Goal: Task Accomplishment & Management: Use online tool/utility

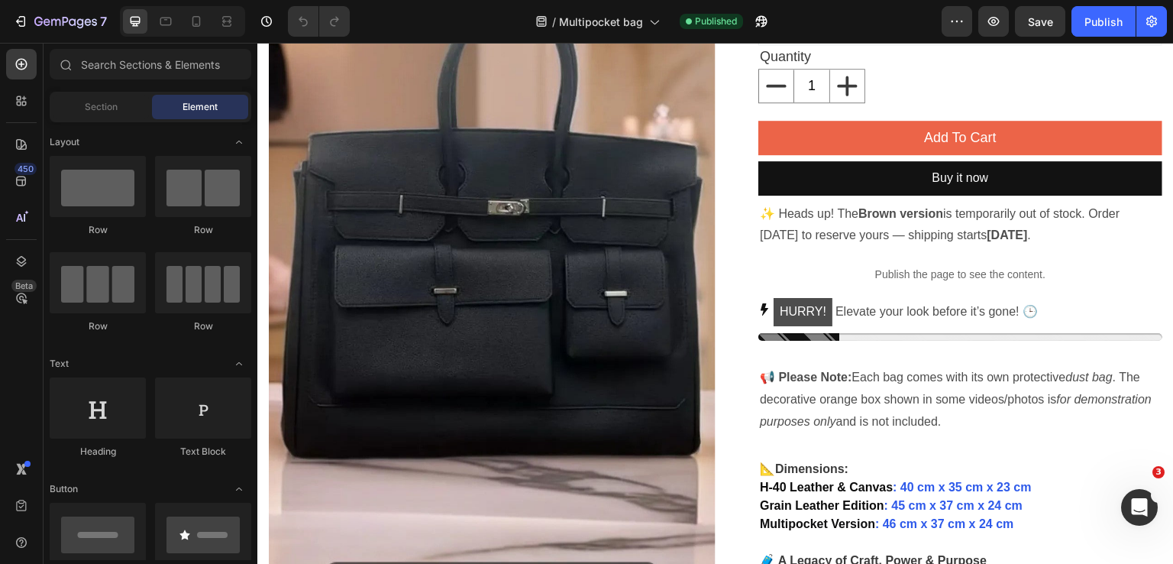
scroll to position [257, 0]
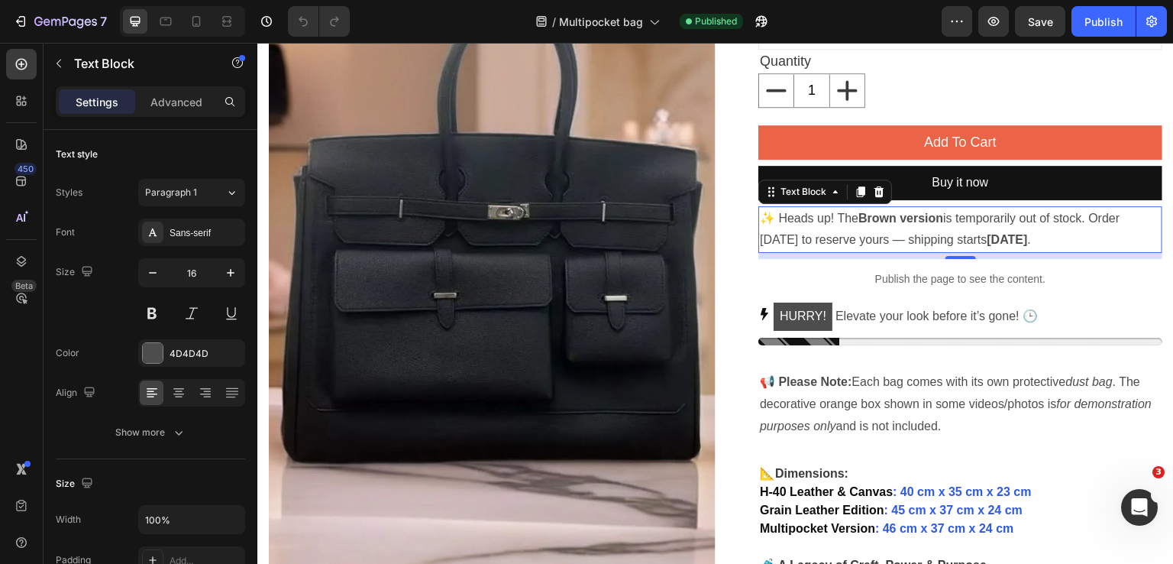
click at [999, 228] on p "✨ Heads up! The Brown version is temporarily out of stock. Order [DATE] to rese…" at bounding box center [960, 230] width 401 height 44
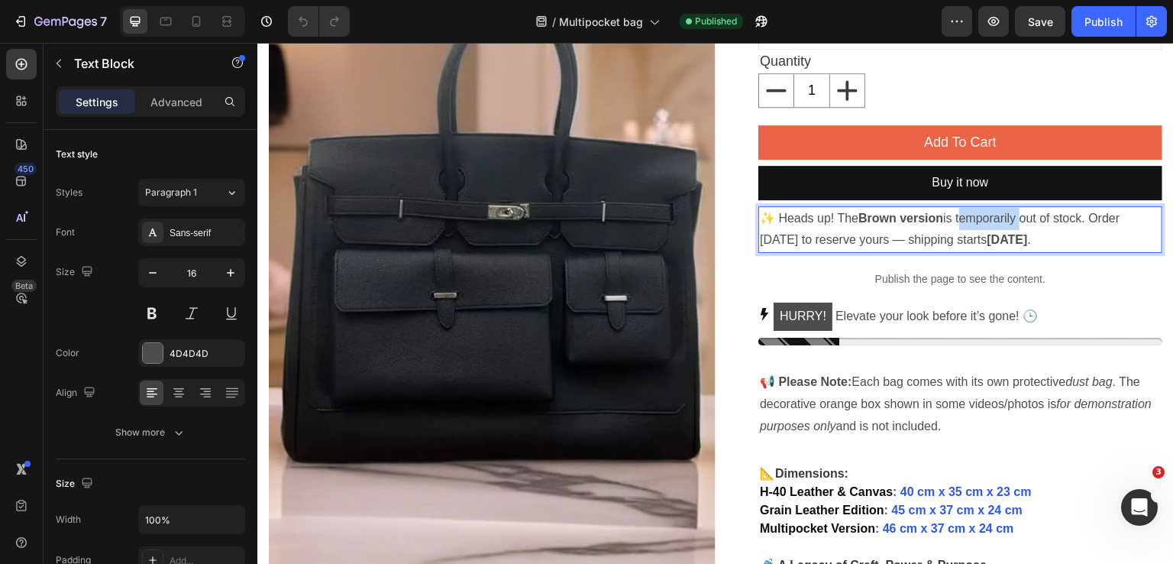
click at [999, 228] on p "✨ Heads up! The Brown version is temporarily out of stock. Order [DATE] to rese…" at bounding box center [960, 230] width 401 height 44
click at [1022, 238] on strong "[DATE]" at bounding box center [1007, 239] width 40 height 13
click at [1106, 20] on div "Publish" at bounding box center [1103, 22] width 38 height 16
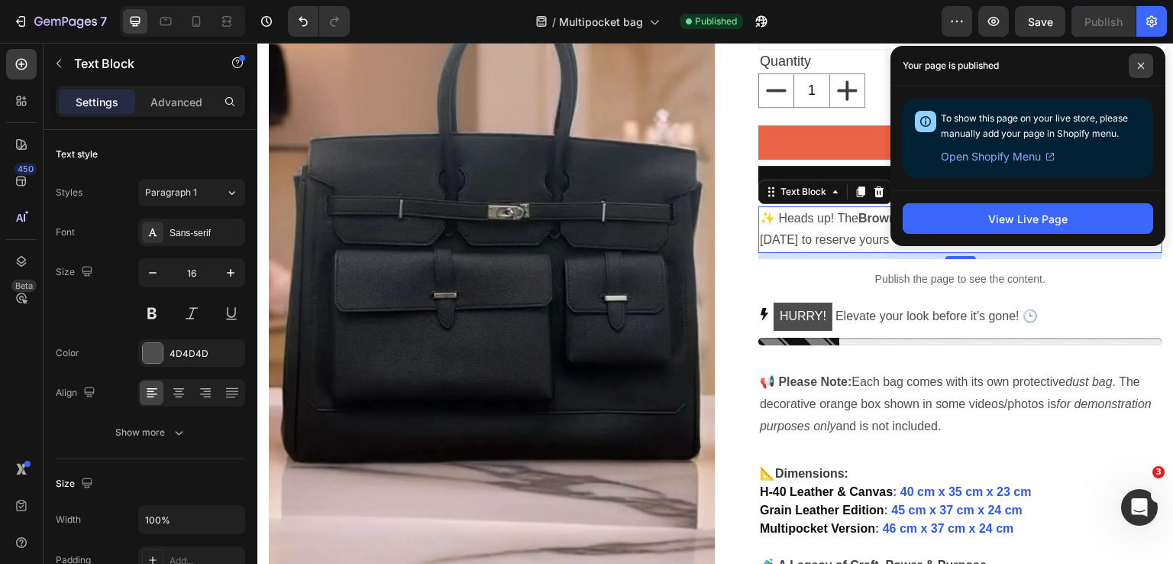
click at [1142, 69] on icon at bounding box center [1141, 66] width 8 height 8
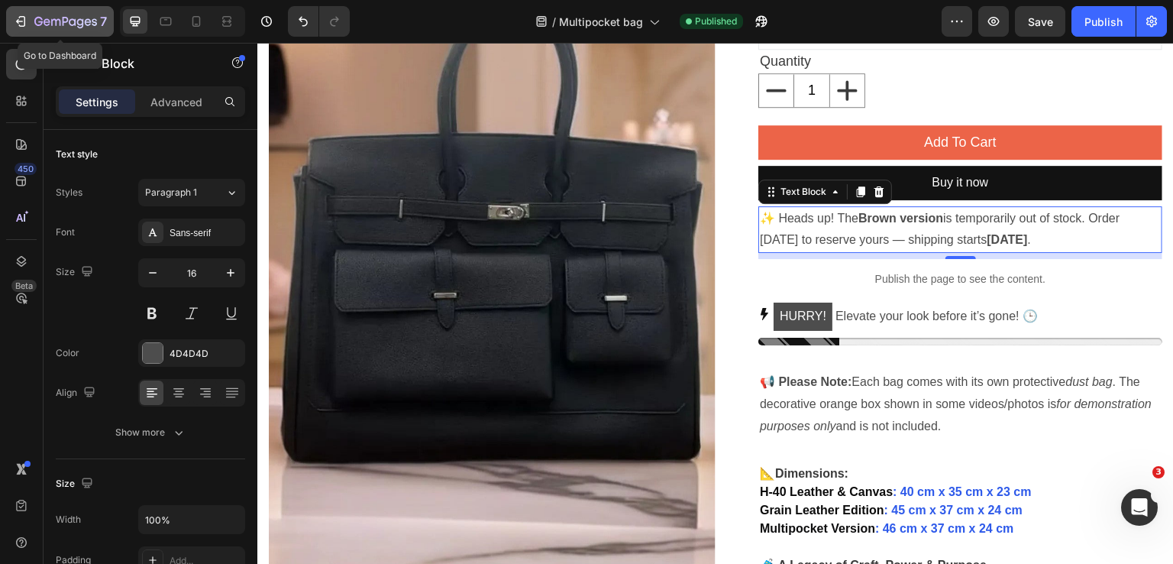
click at [17, 25] on icon "button" at bounding box center [20, 21] width 15 height 15
